Goal: Information Seeking & Learning: Learn about a topic

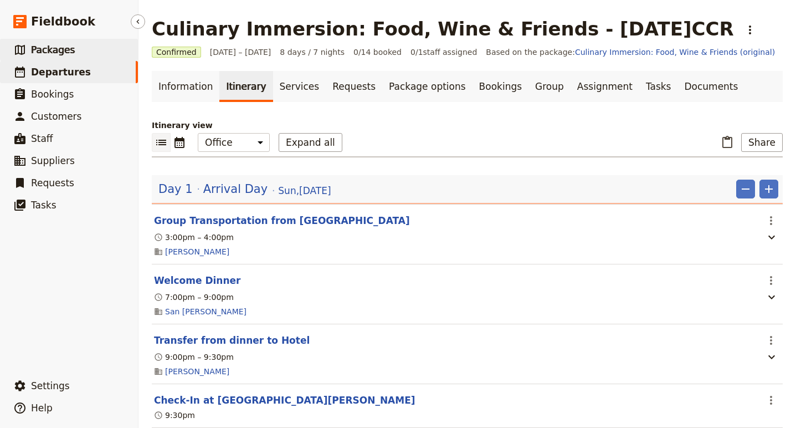
scroll to position [43, 0]
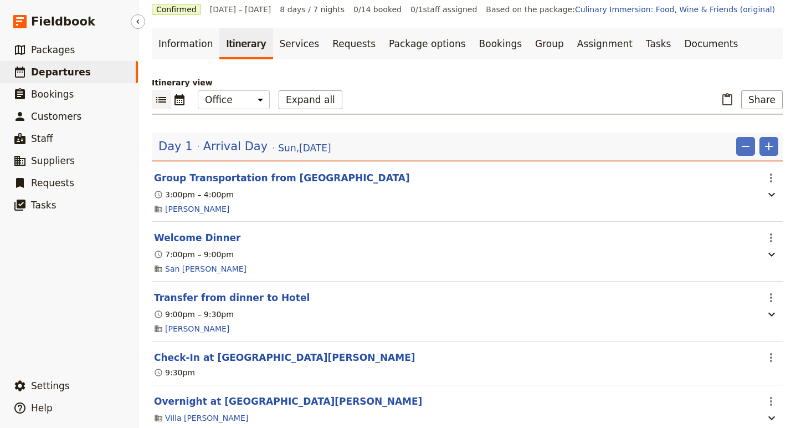
click at [61, 71] on span "Departures" at bounding box center [61, 71] width 60 height 11
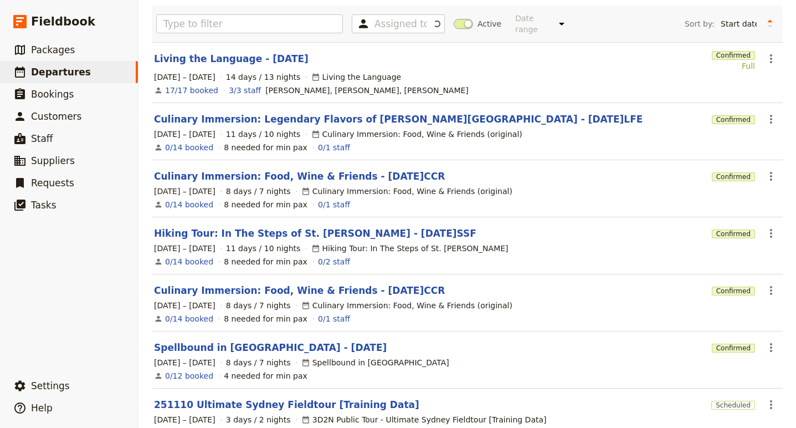
scroll to position [76, 0]
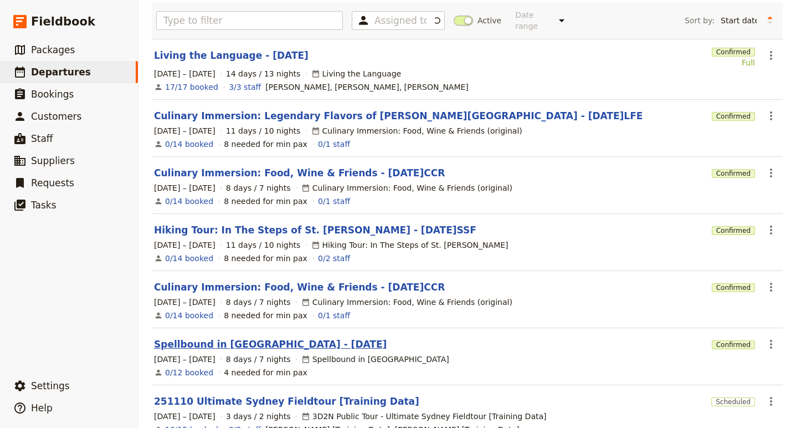
click at [242, 337] on link "Spellbound in [GEOGRAPHIC_DATA] - [DATE]" at bounding box center [270, 343] width 233 height 13
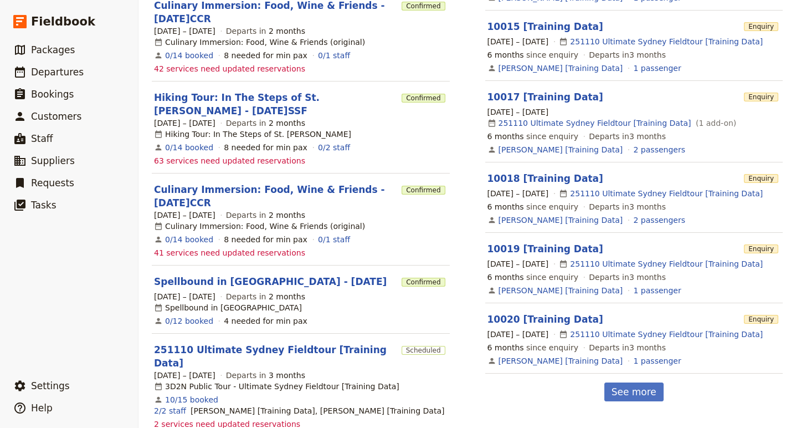
scroll to position [470, 0]
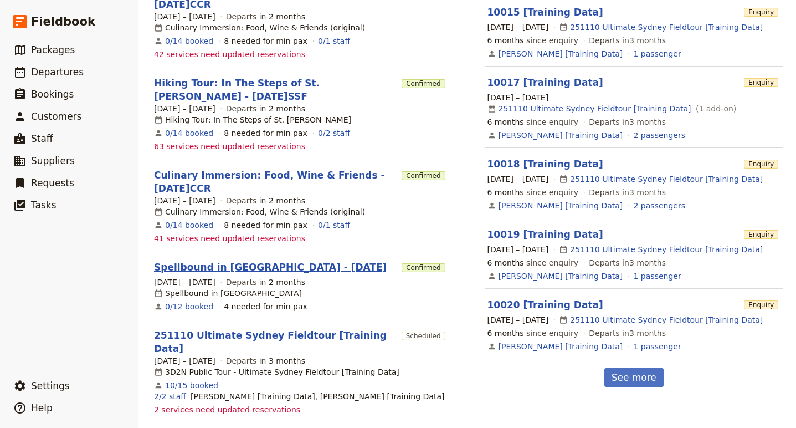
click at [234, 260] on link "Spellbound in [GEOGRAPHIC_DATA] - [DATE]" at bounding box center [270, 266] width 233 height 13
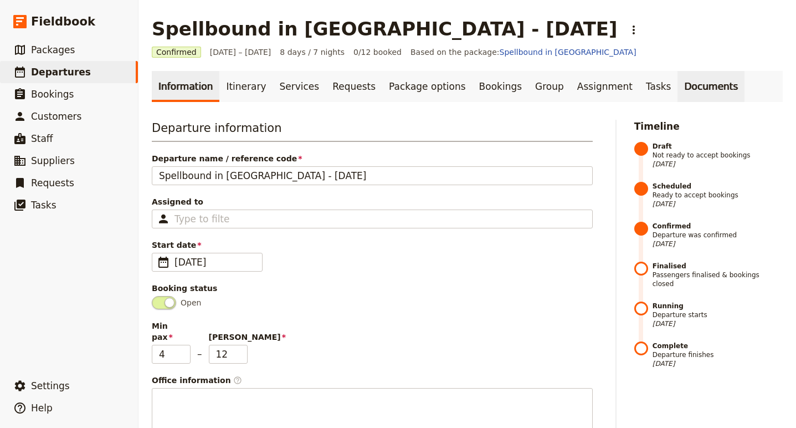
click at [678, 94] on link "Documents" at bounding box center [711, 86] width 67 height 31
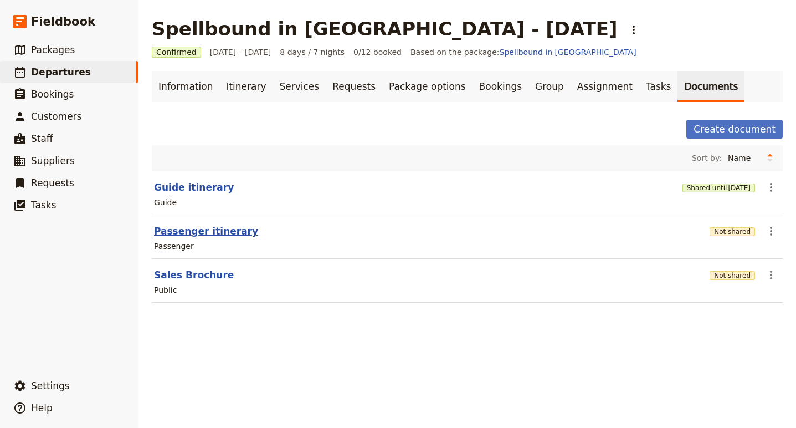
click at [201, 225] on button "Passenger itinerary" at bounding box center [206, 230] width 104 height 13
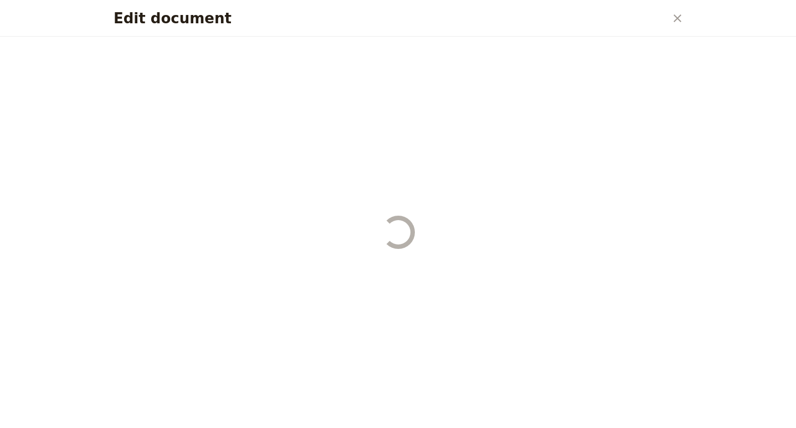
select select "PASSENGER"
select select "RUN_SHEET"
select select "DEFAULT"
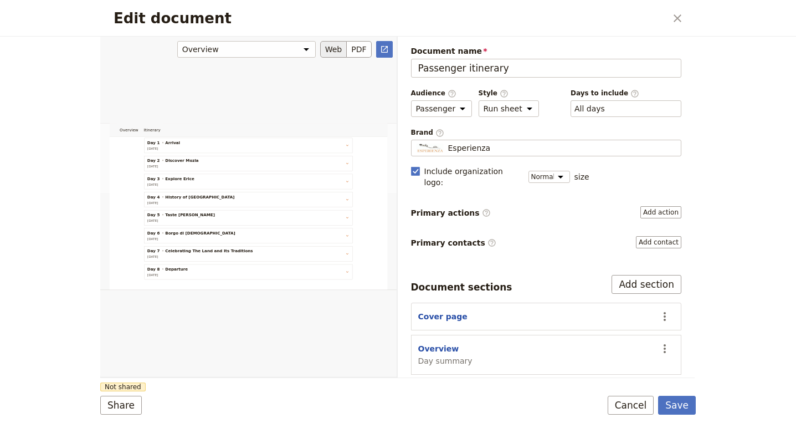
scroll to position [247, 0]
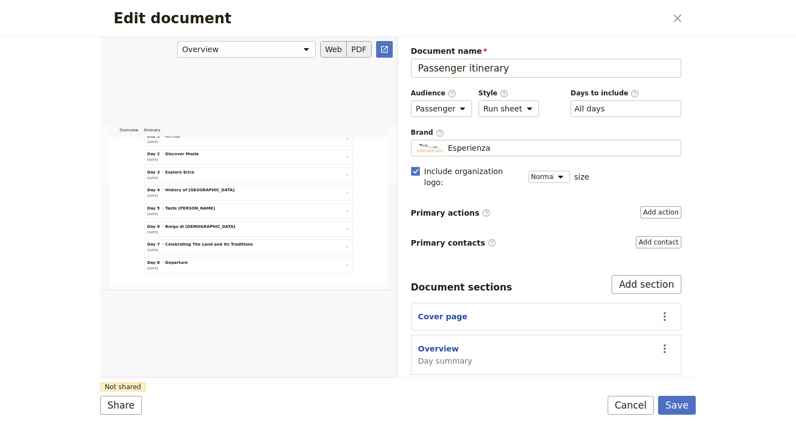
click at [362, 45] on button "PDF" at bounding box center [359, 49] width 24 height 17
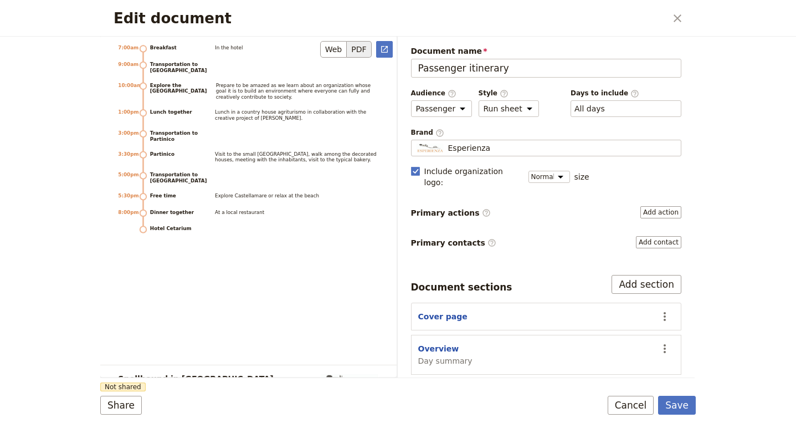
scroll to position [3942, 0]
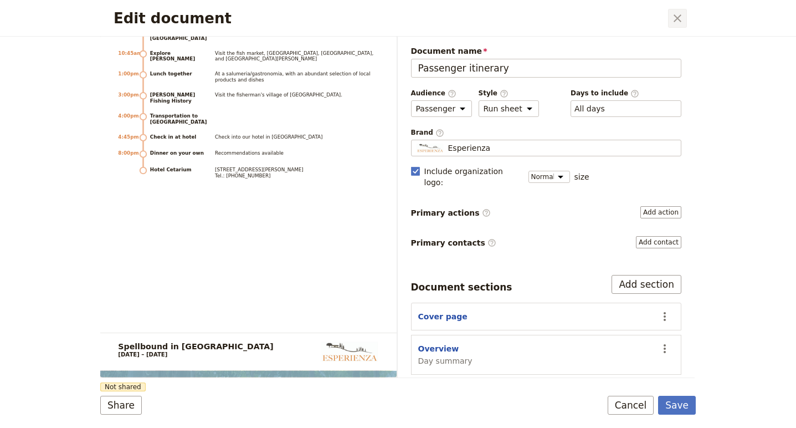
click at [683, 17] on icon "Close dialog" at bounding box center [677, 18] width 13 height 13
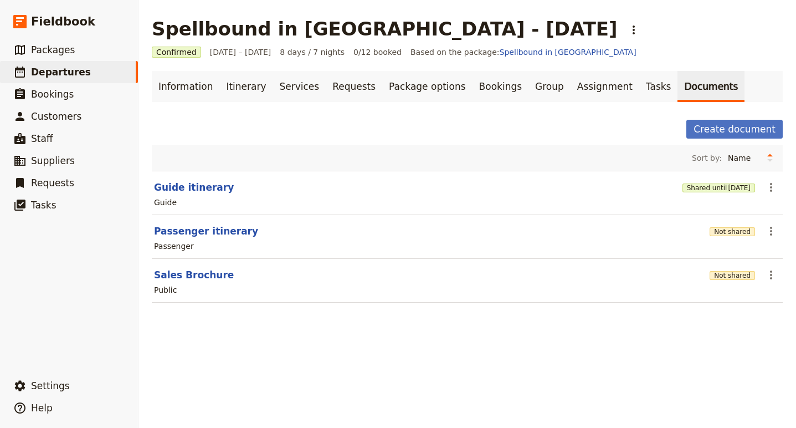
click at [627, 265] on section "Sales Brochure Not shared ​ Public" at bounding box center [467, 281] width 631 height 44
click at [191, 275] on button "Sales Brochure" at bounding box center [194, 274] width 80 height 13
select select "DEFAULT"
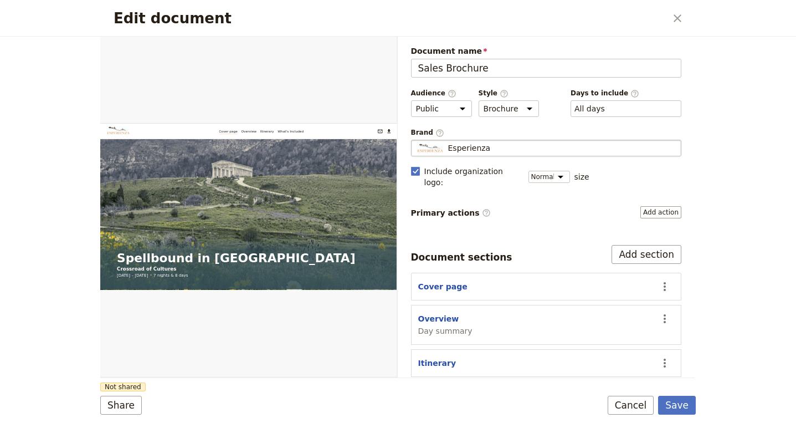
scroll to position [0, 0]
click at [359, 53] on button "PDF" at bounding box center [359, 49] width 24 height 17
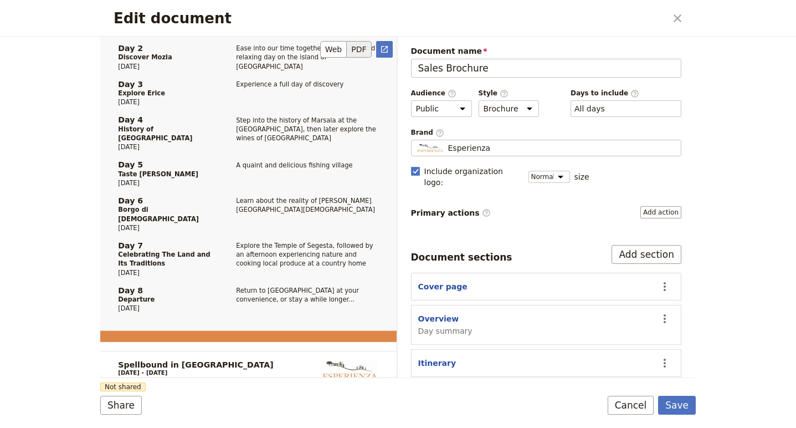
scroll to position [627, 0]
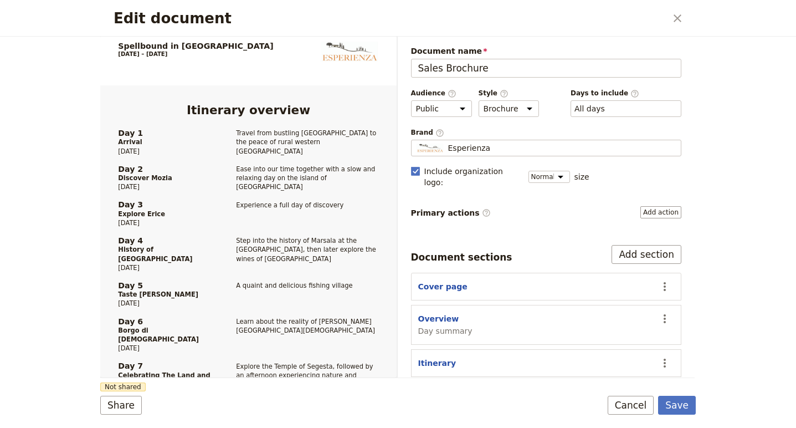
click at [677, 30] on div "Edit document ​" at bounding box center [398, 18] width 596 height 37
click at [678, 21] on icon "Close dialog" at bounding box center [677, 18] width 13 height 13
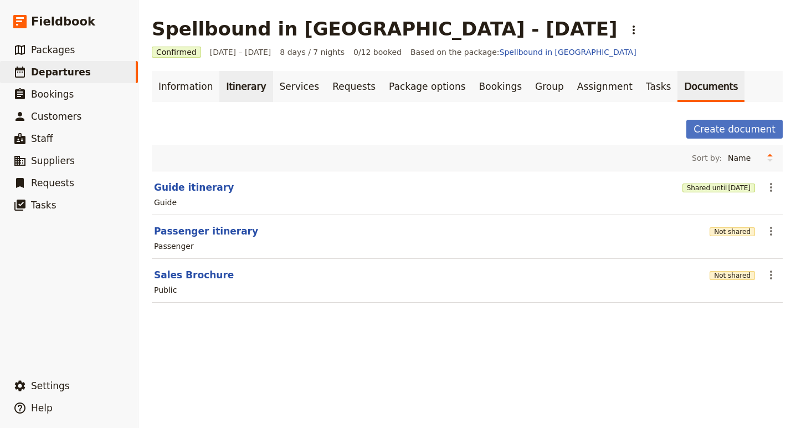
click at [242, 86] on link "Itinerary" at bounding box center [245, 86] width 53 height 31
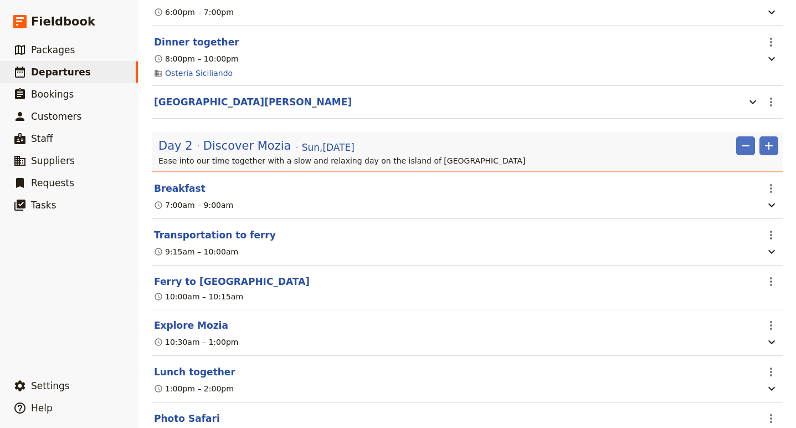
scroll to position [428, 0]
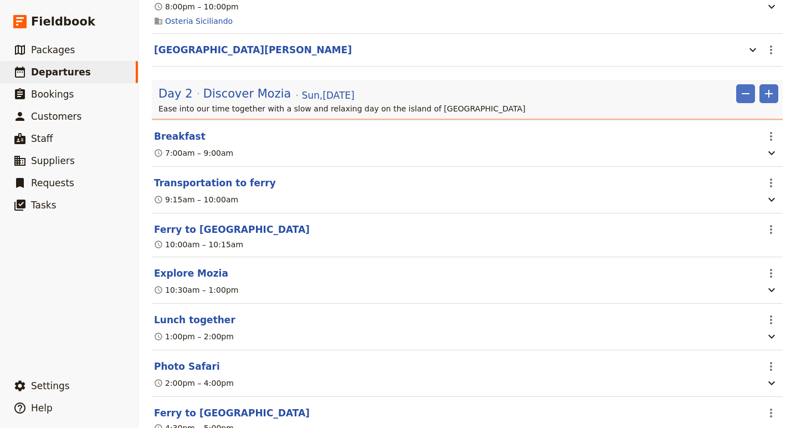
click at [555, 93] on div "Day 2 Discover Mozia Sun , 12 Oct 2025 ​ ​" at bounding box center [468, 93] width 620 height 19
click at [408, 112] on p "Ease into our time together with a slow and relaxing day on the island of Mozia" at bounding box center [468, 108] width 620 height 11
click at [213, 109] on p "Ease into our time together with a slow and relaxing day on the island of Mozia" at bounding box center [468, 108] width 620 height 11
click at [230, 93] on span "Discover Mozia" at bounding box center [247, 93] width 88 height 17
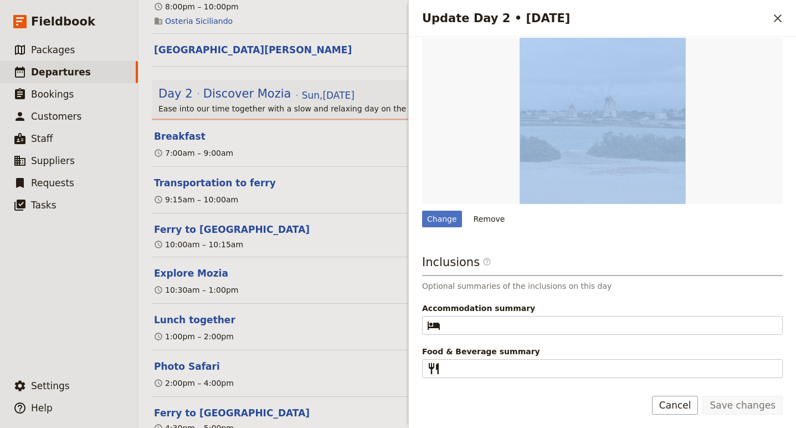
scroll to position [0, 0]
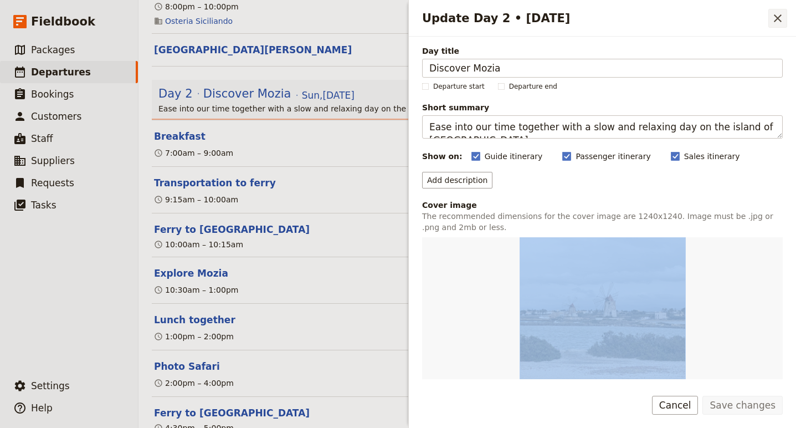
click at [777, 18] on icon "Close drawer" at bounding box center [778, 18] width 8 height 8
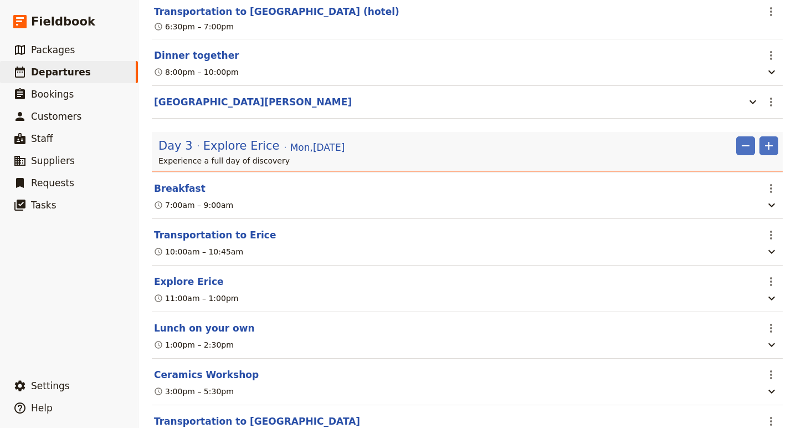
scroll to position [926, 0]
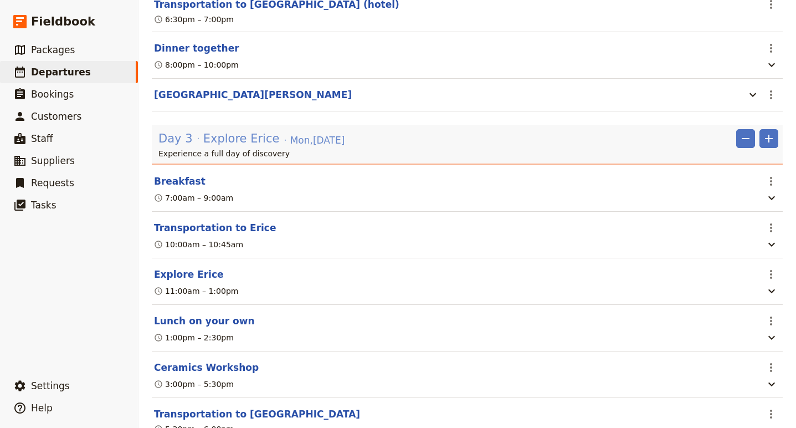
click at [230, 147] on span "Explore Erice" at bounding box center [241, 138] width 76 height 17
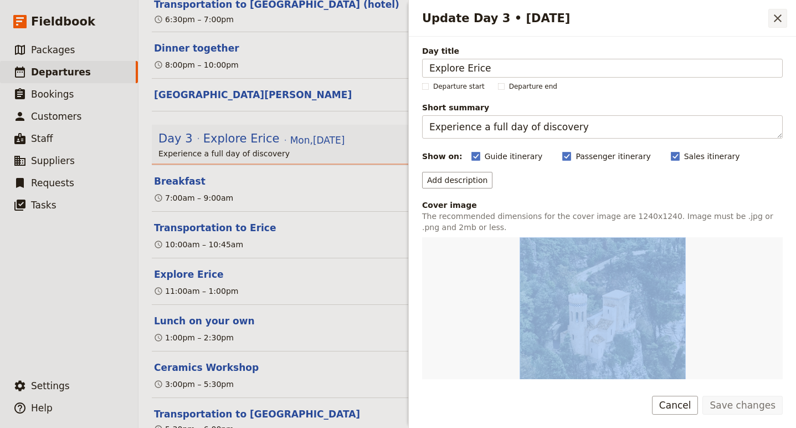
click at [781, 19] on icon "Close drawer" at bounding box center [777, 18] width 13 height 13
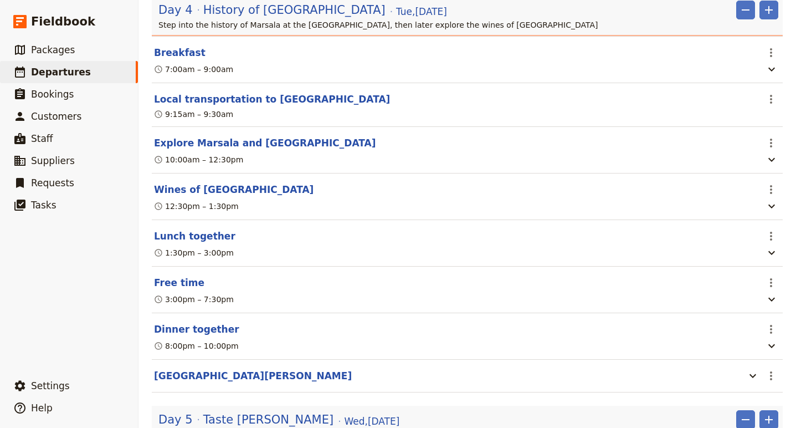
scroll to position [1559, 0]
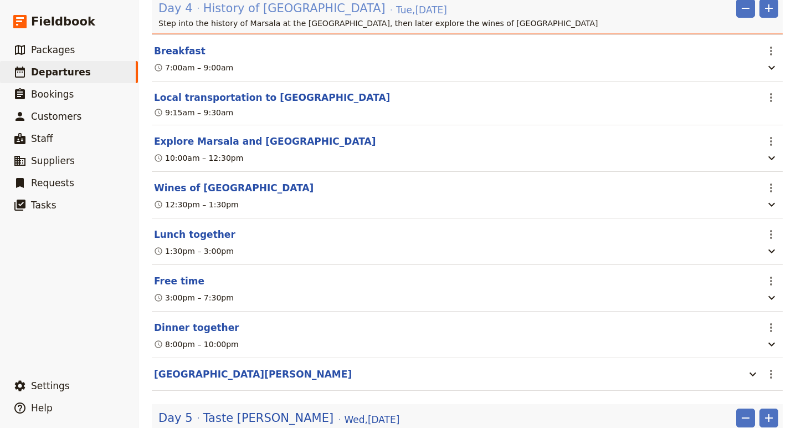
click at [229, 17] on span "History of Marsala" at bounding box center [294, 8] width 182 height 17
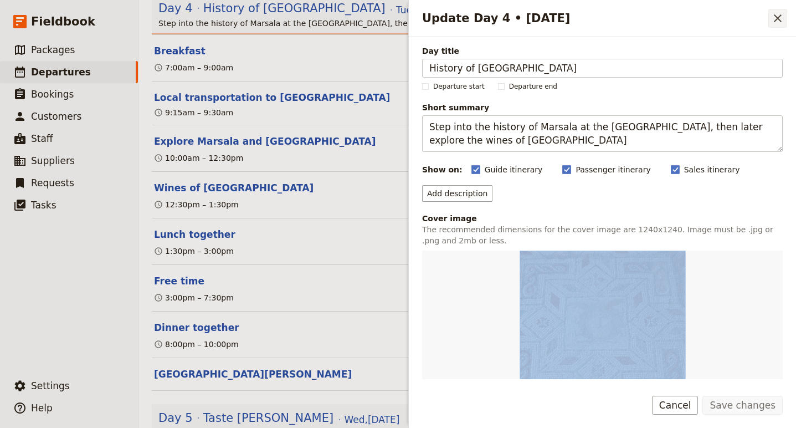
click at [780, 20] on icon "Close drawer" at bounding box center [777, 18] width 13 height 13
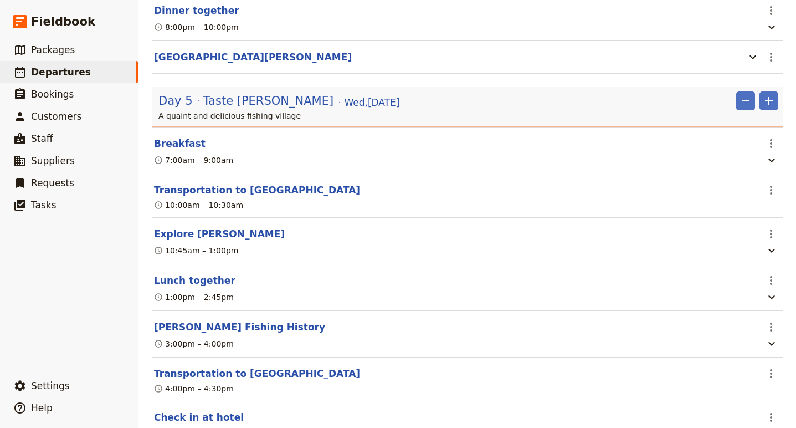
scroll to position [1894, 0]
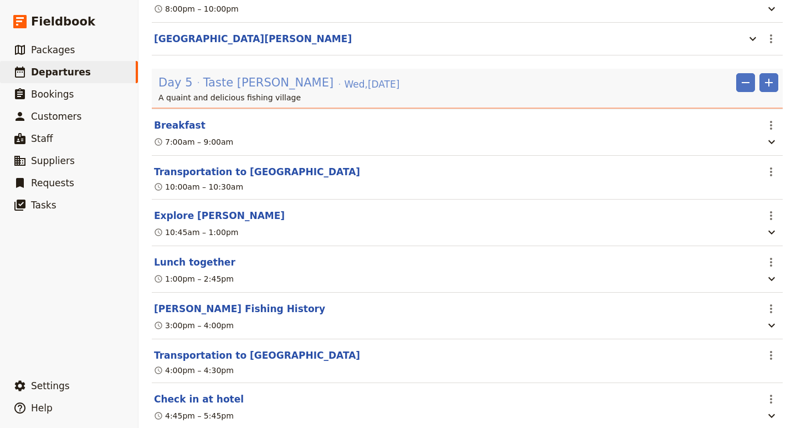
click at [239, 91] on span "Taste Trapani" at bounding box center [268, 82] width 130 height 17
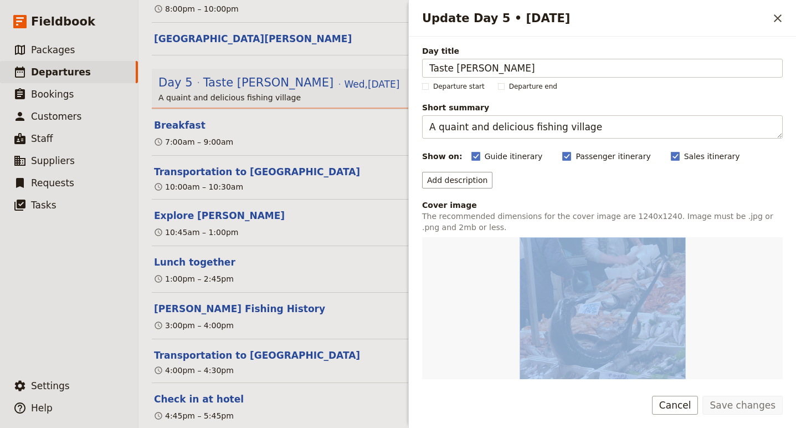
drag, startPoint x: 778, startPoint y: 18, endPoint x: 701, endPoint y: 28, distance: 77.7
click at [777, 18] on icon "Close drawer" at bounding box center [778, 18] width 8 height 8
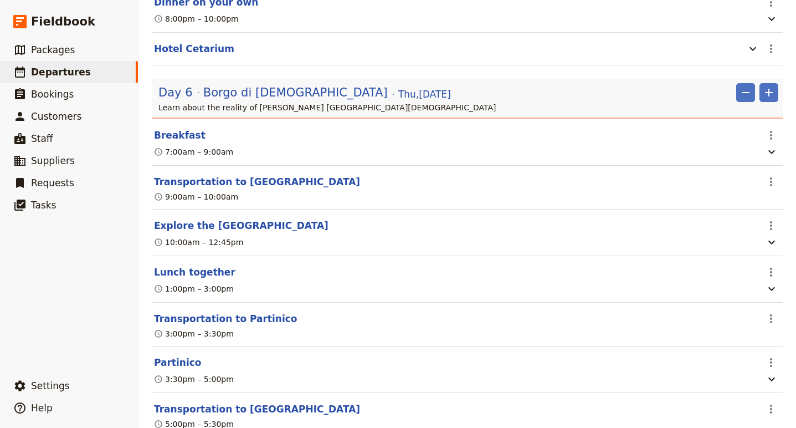
scroll to position [2260, 0]
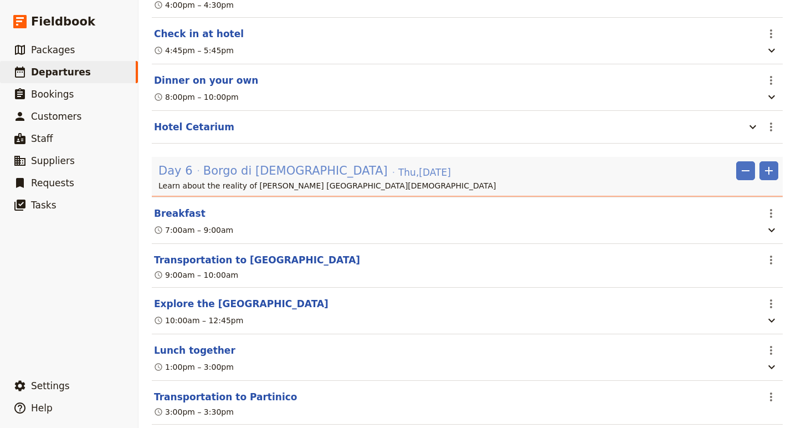
click at [217, 179] on span "Borgo di Dio" at bounding box center [295, 170] width 185 height 17
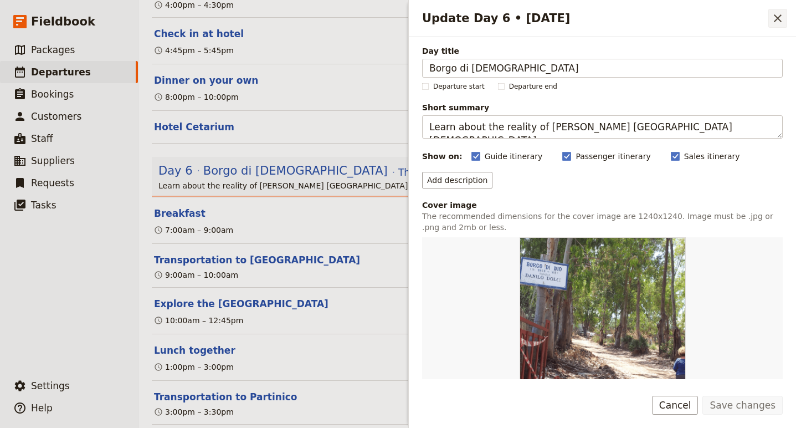
click at [778, 18] on icon "Close drawer" at bounding box center [778, 18] width 8 height 8
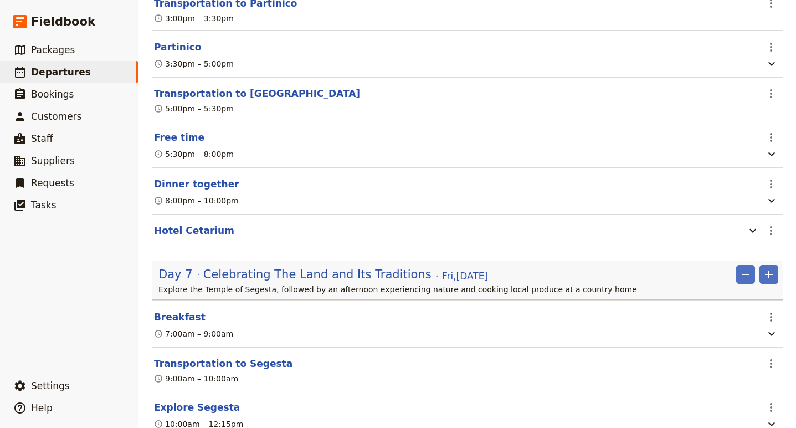
scroll to position [2681, 0]
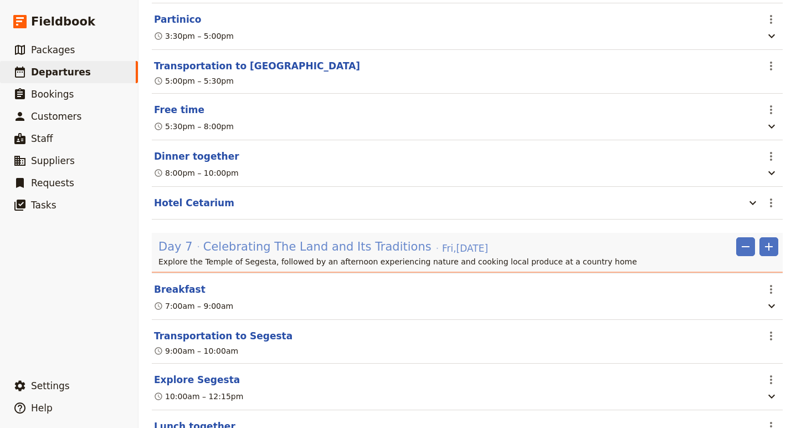
click at [297, 255] on span "Celebrating The Land and Its Traditions" at bounding box center [317, 246] width 228 height 17
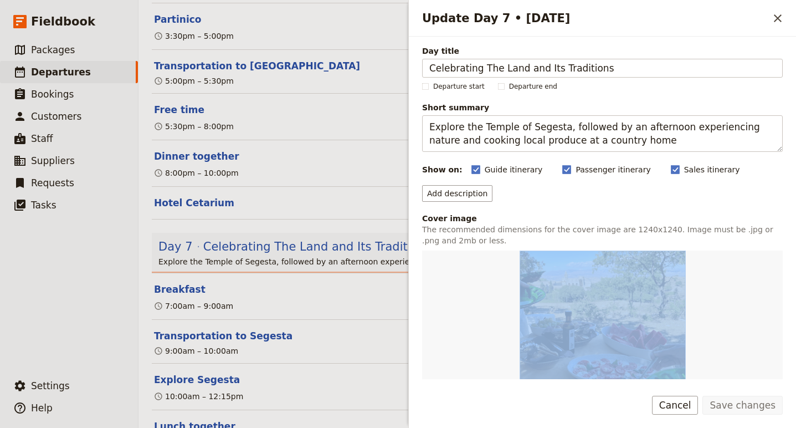
click at [481, 348] on div "Update Day 7 • 17 Oct" at bounding box center [602, 333] width 361 height 166
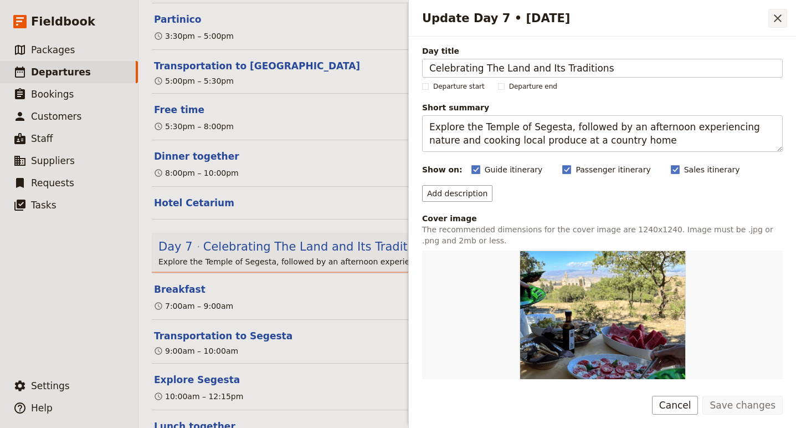
click at [773, 18] on icon "Close drawer" at bounding box center [777, 18] width 13 height 13
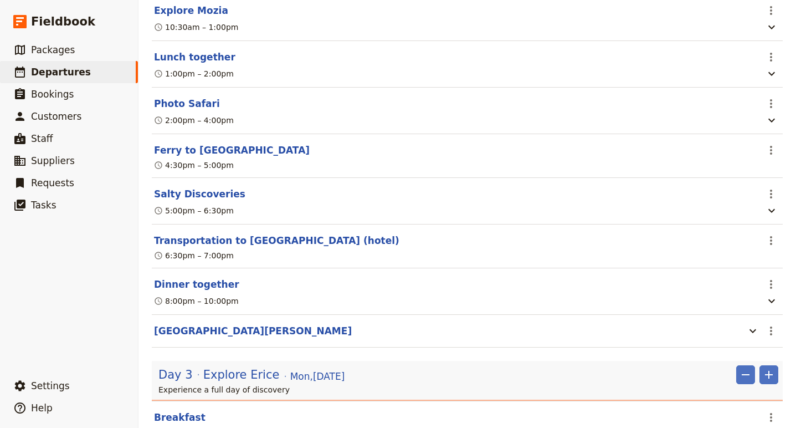
scroll to position [556, 0]
